Goal: Information Seeking & Learning: Find specific fact

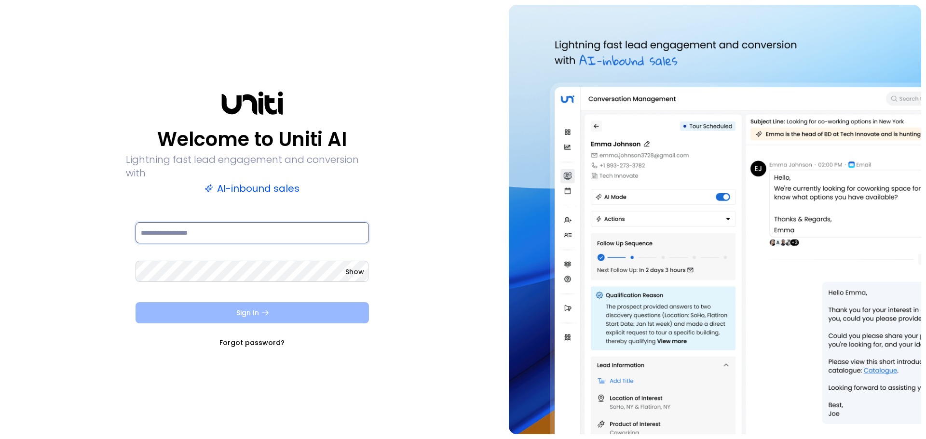
type input "**********"
click at [249, 308] on button "Sign In" at bounding box center [252, 312] width 233 height 21
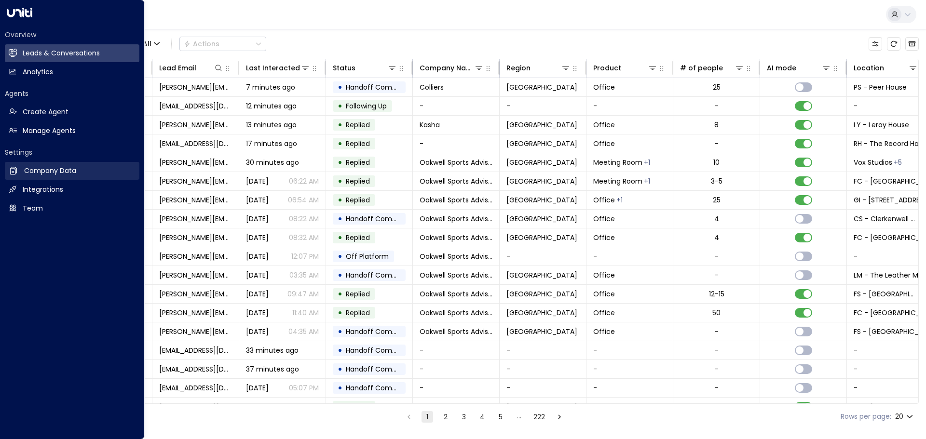
click at [61, 168] on h2 "Company Data" at bounding box center [50, 171] width 52 height 10
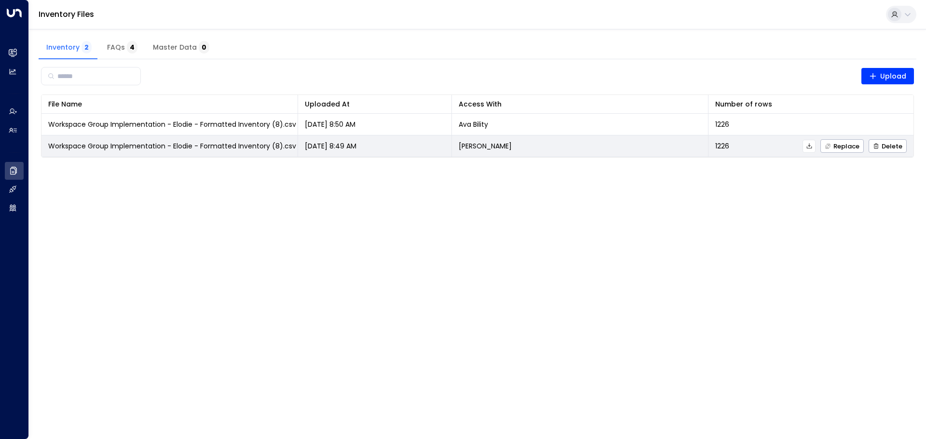
click at [810, 145] on icon at bounding box center [808, 145] width 5 height 5
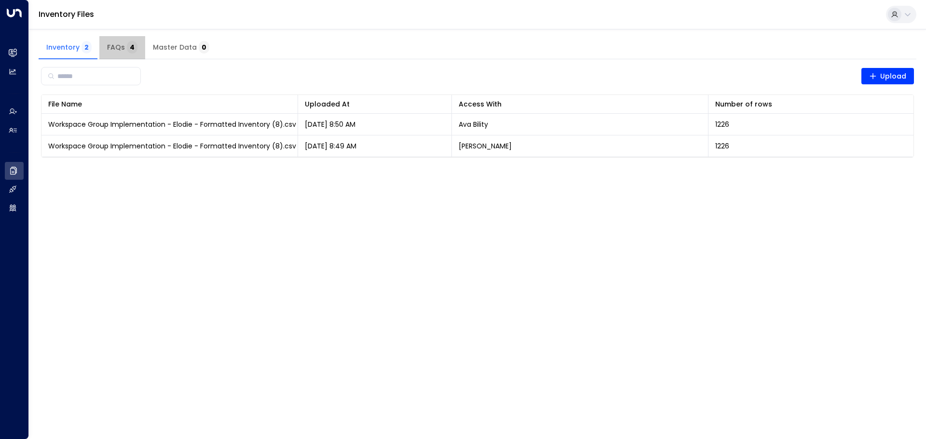
click at [130, 57] on button "FAQs 4" at bounding box center [122, 47] width 46 height 23
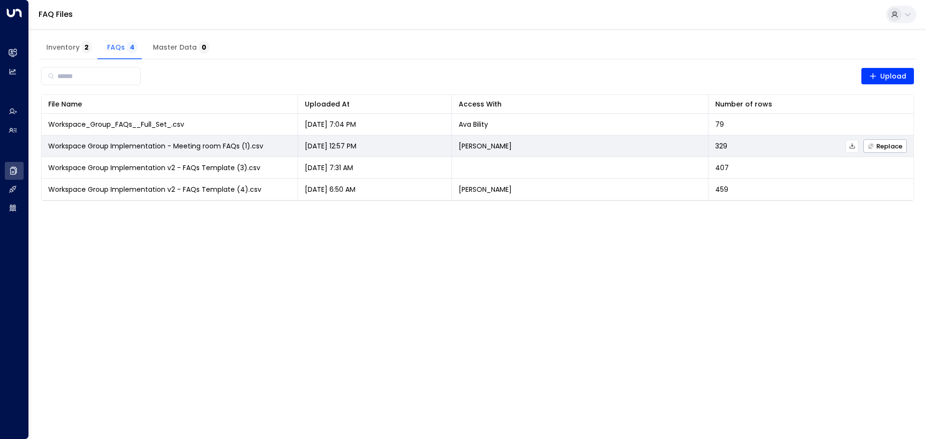
click at [850, 147] on icon at bounding box center [851, 145] width 5 height 5
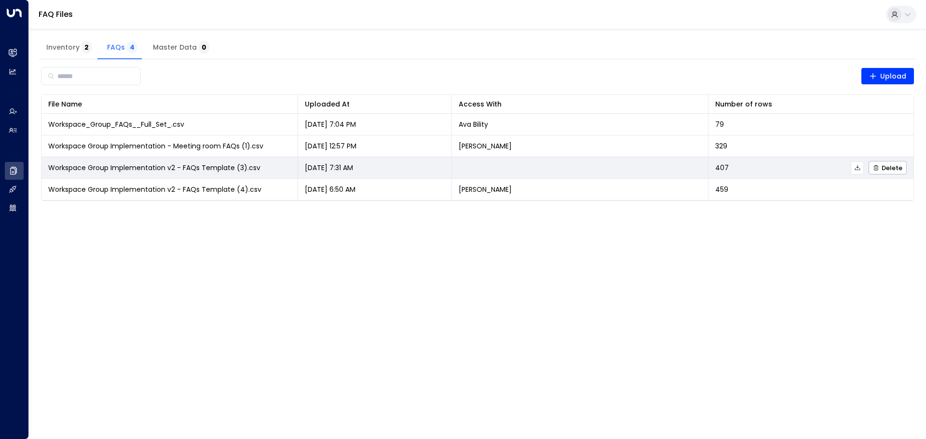
click at [860, 167] on icon at bounding box center [857, 167] width 7 height 7
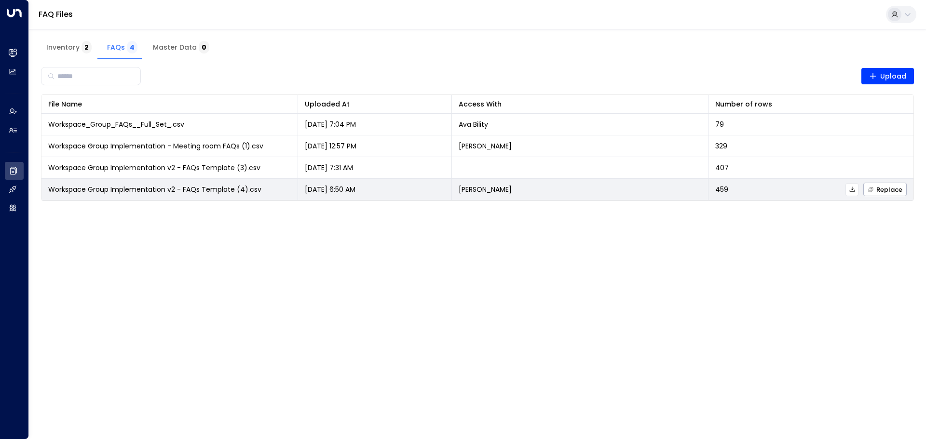
click at [853, 191] on icon at bounding box center [852, 189] width 7 height 7
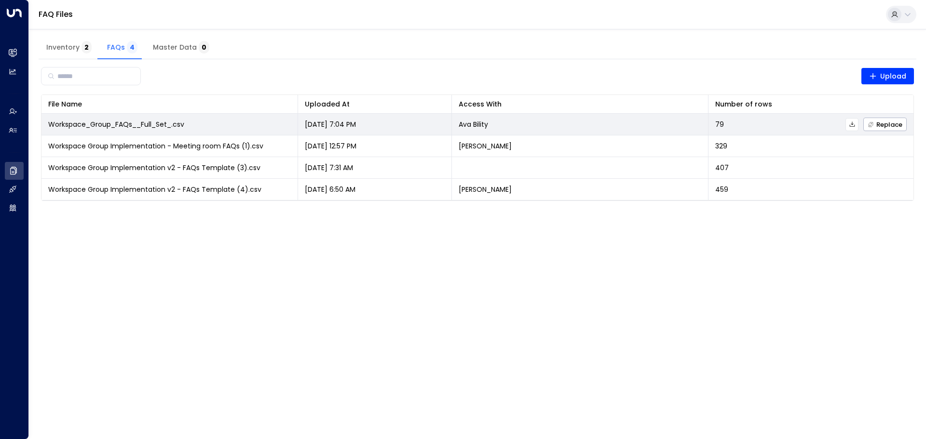
click at [852, 127] on icon at bounding box center [852, 124] width 7 height 7
